Goal: Information Seeking & Learning: Learn about a topic

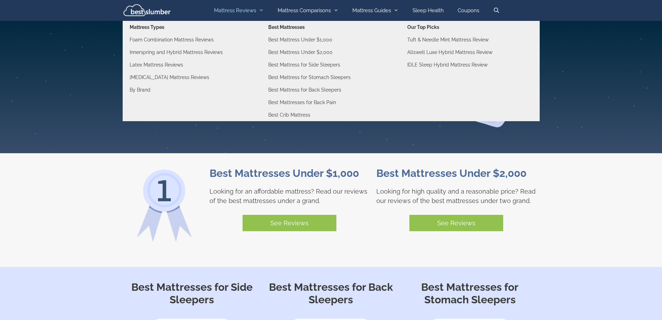
click at [237, 13] on link "Mattress Reviews" at bounding box center [239, 10] width 64 height 21
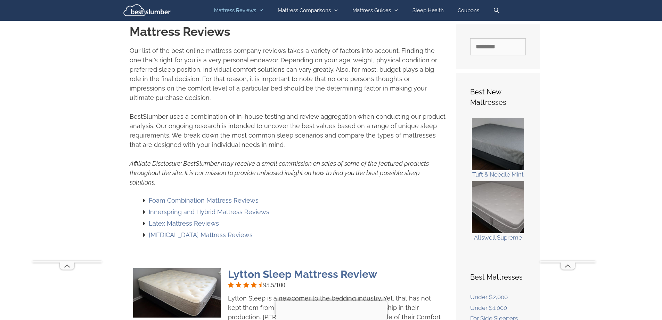
click at [157, 12] on img "Primary" at bounding box center [146, 10] width 55 height 21
